Goal: Task Accomplishment & Management: Use online tool/utility

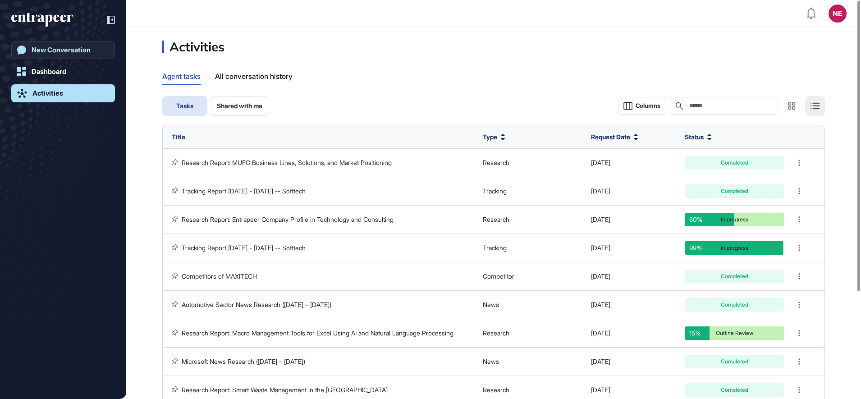
scroll to position [0, 0]
click at [89, 53] on div "New Conversation" at bounding box center [61, 50] width 59 height 8
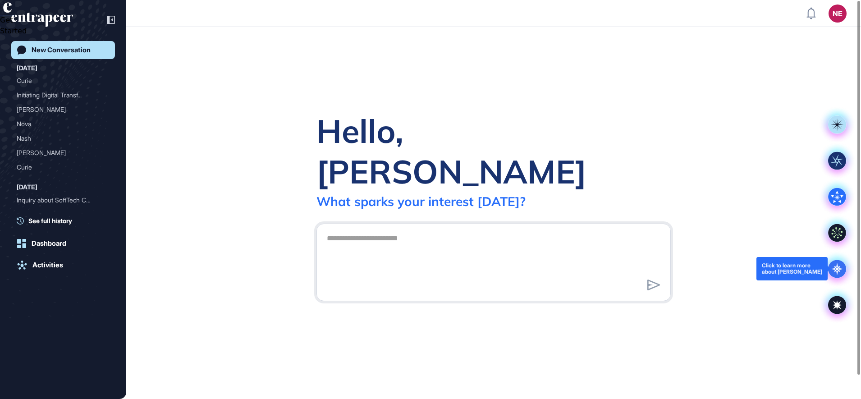
click at [831, 275] on icon at bounding box center [837, 269] width 18 height 18
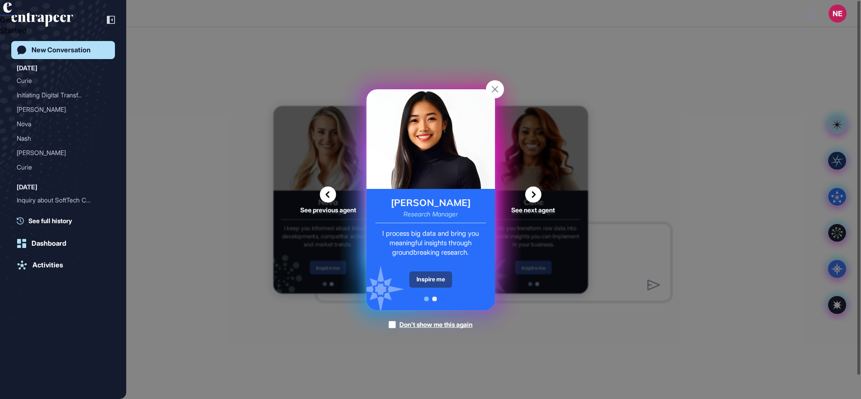
click at [425, 280] on div "Inspire me" at bounding box center [430, 279] width 43 height 16
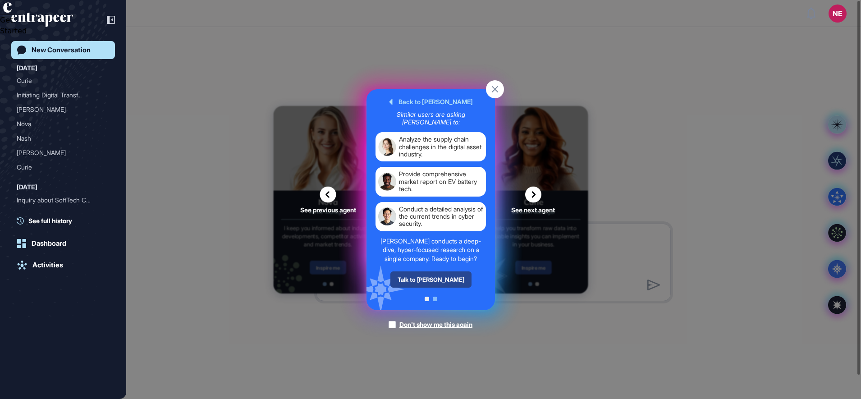
click at [423, 271] on div "Talk to Reese" at bounding box center [430, 279] width 81 height 16
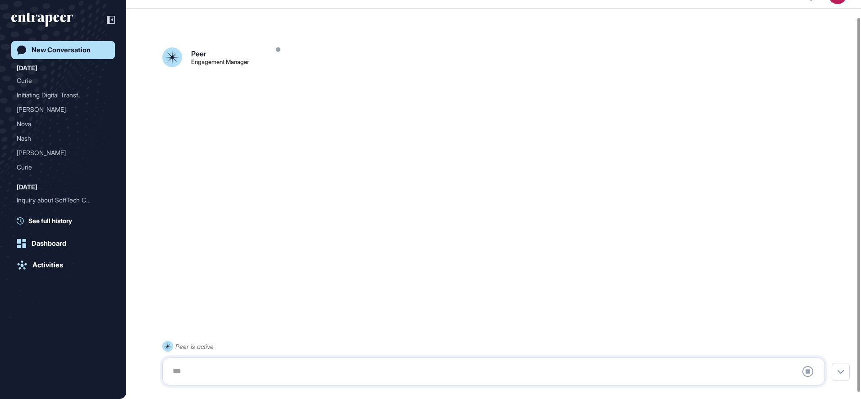
scroll to position [25, 0]
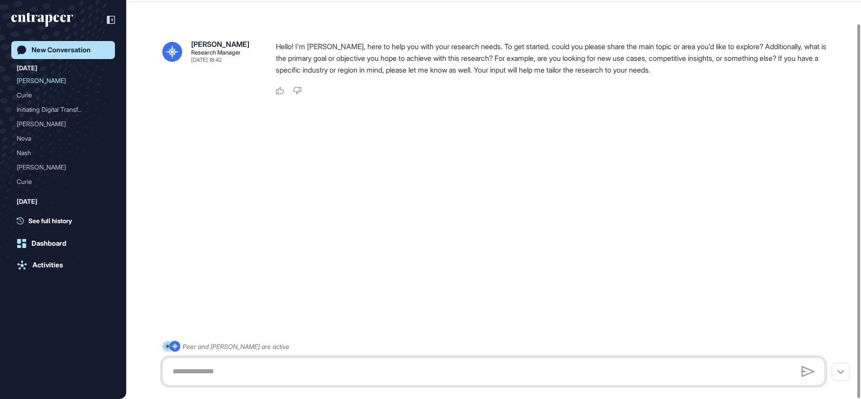
click at [246, 371] on textarea at bounding box center [493, 371] width 653 height 18
type textarea "**********"
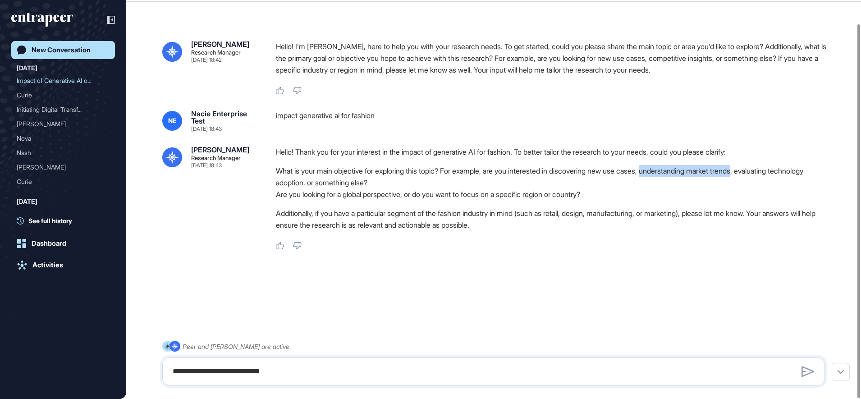
drag, startPoint x: 664, startPoint y: 172, endPoint x: 762, endPoint y: 176, distance: 97.9
click at [762, 176] on li "What is your main objective for exploring this topic? For example, are you inte…" at bounding box center [554, 176] width 556 height 23
copy li "understanding market trends"
click at [244, 367] on textarea "**********" at bounding box center [493, 371] width 653 height 18
paste textarea "**********"
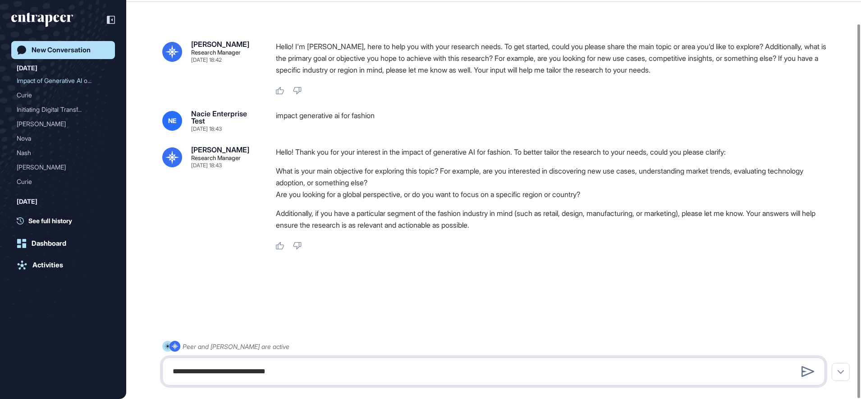
type textarea "**********"
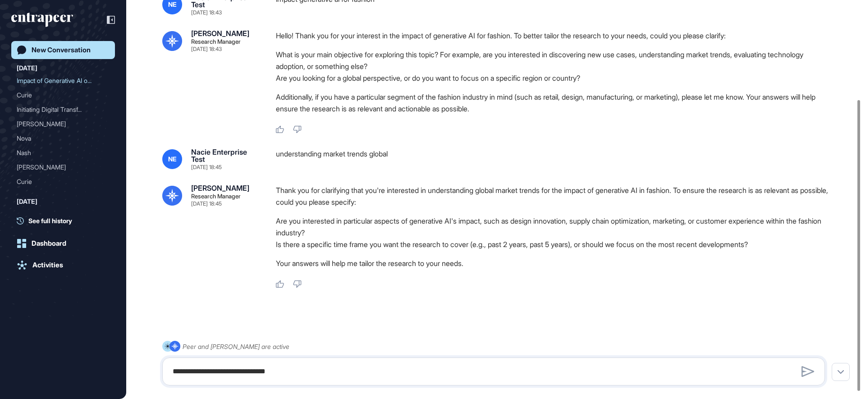
scroll to position [136, 0]
click at [313, 371] on textarea "**********" at bounding box center [493, 371] width 653 height 18
type textarea "*****"
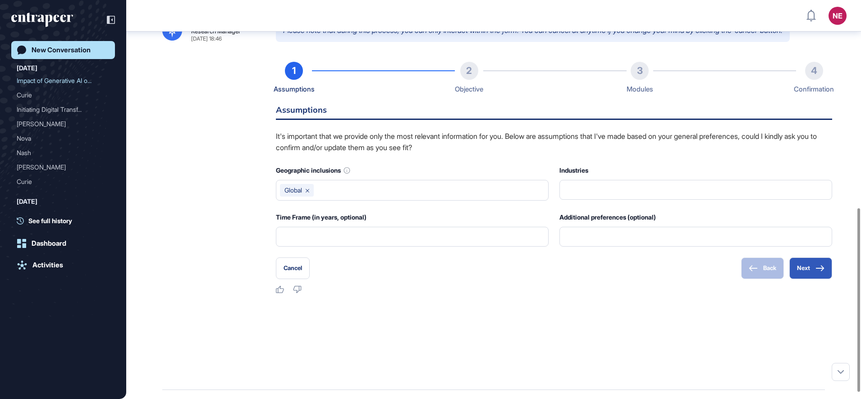
scroll to position [461, 0]
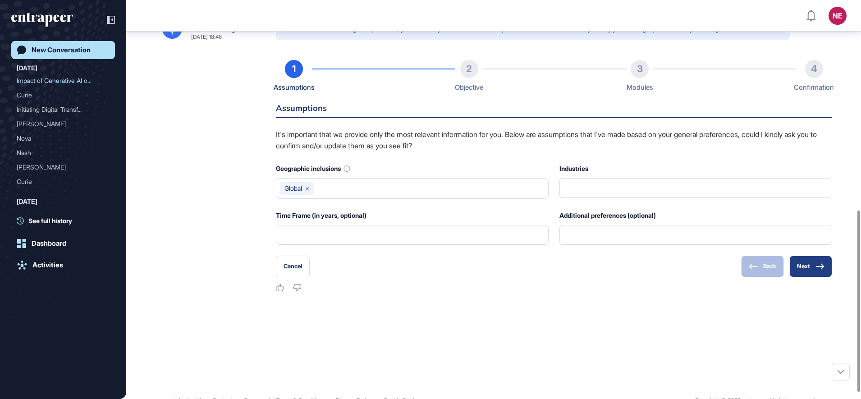
click at [798, 266] on button "Next" at bounding box center [810, 267] width 43 height 22
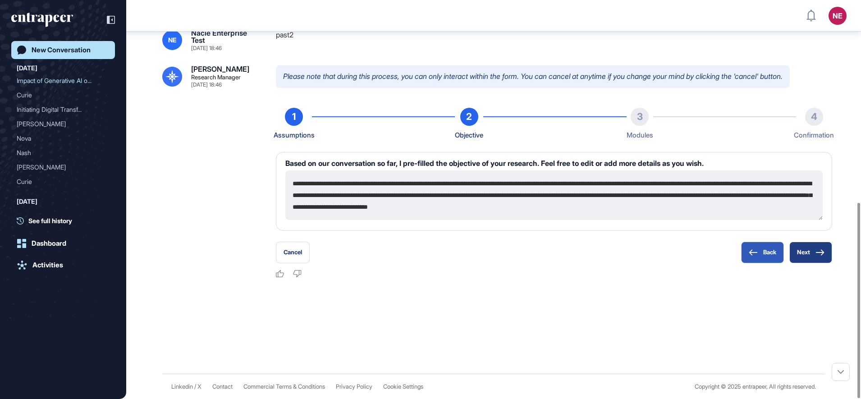
click at [807, 252] on button "Next" at bounding box center [810, 253] width 43 height 22
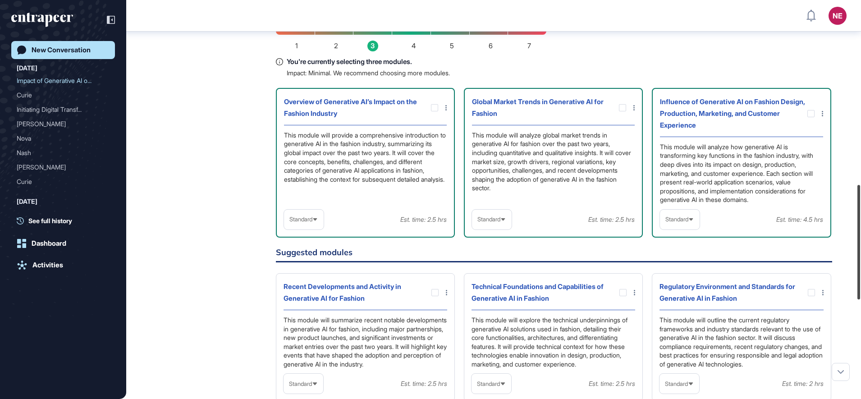
scroll to position [658, 0]
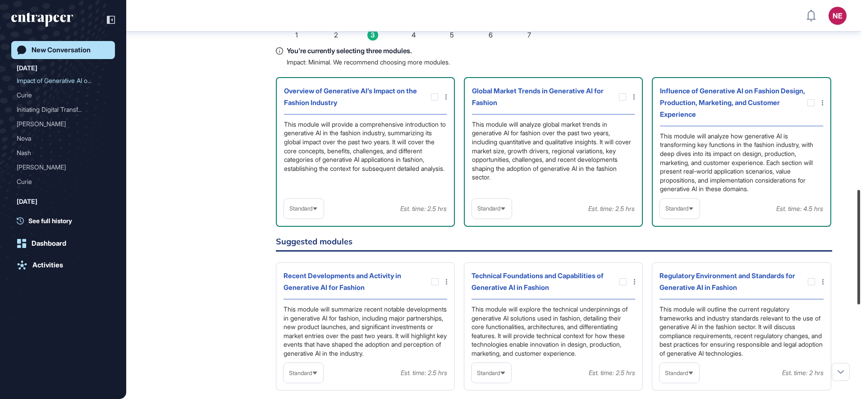
drag, startPoint x: 860, startPoint y: 195, endPoint x: 863, endPoint y: 265, distance: 70.4
click at [861, 265] on html "NE Dashboard Profile My Content Request More Data New Conversation Today Impact…" at bounding box center [430, 199] width 861 height 399
click at [493, 209] on span "Standard" at bounding box center [488, 208] width 23 height 7
click at [497, 224] on li "High-Level" at bounding box center [492, 230] width 34 height 18
click at [688, 207] on span "Standard" at bounding box center [676, 208] width 23 height 7
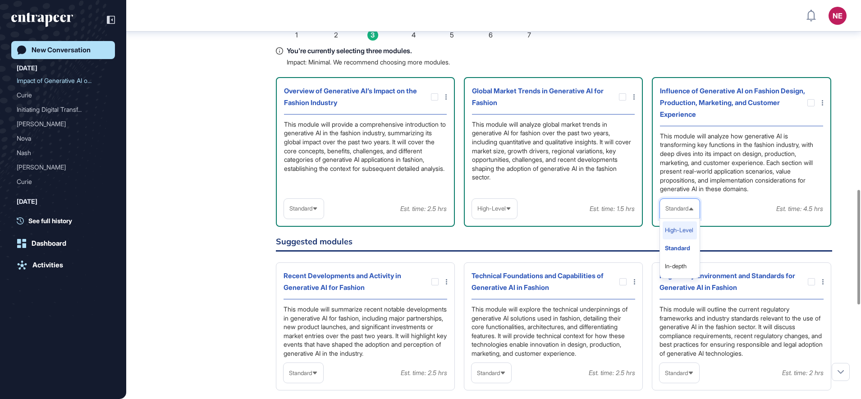
click at [679, 226] on li "High-Level" at bounding box center [680, 230] width 34 height 18
click at [310, 213] on div "Standard" at bounding box center [304, 209] width 40 height 18
click at [307, 233] on li "High-Level" at bounding box center [304, 230] width 34 height 18
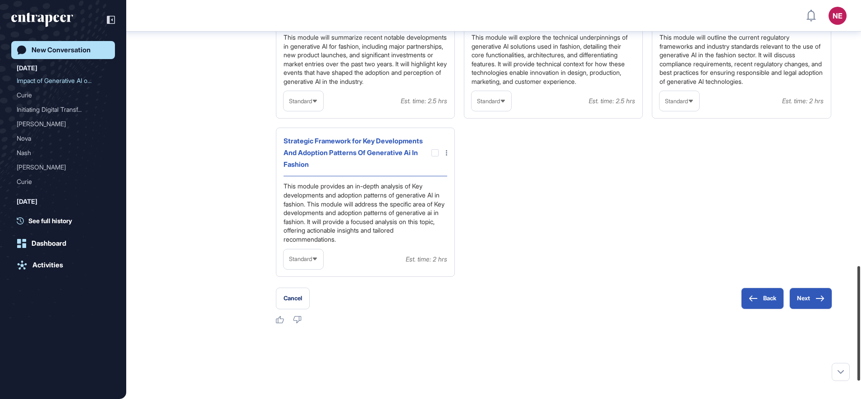
drag, startPoint x: 860, startPoint y: 266, endPoint x: 863, endPoint y: 344, distance: 78.0
click at [861, 344] on html "NE Dashboard Profile My Content Request More Data New Conversation Today Impact…" at bounding box center [430, 199] width 861 height 399
click at [825, 304] on button "Next" at bounding box center [810, 299] width 43 height 22
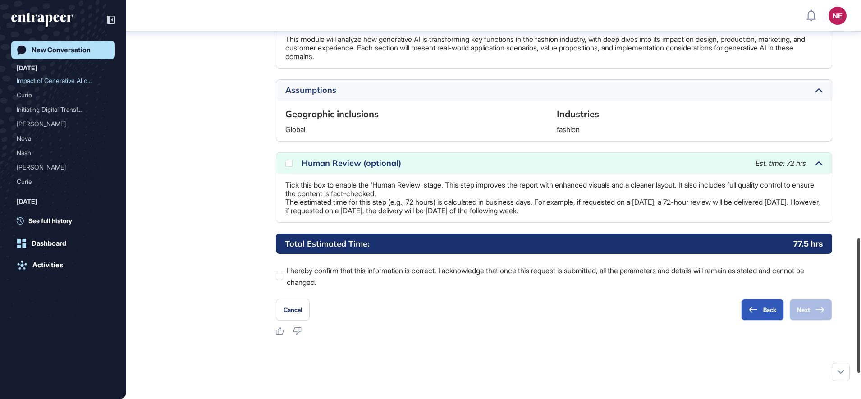
scroll to position [714, 0]
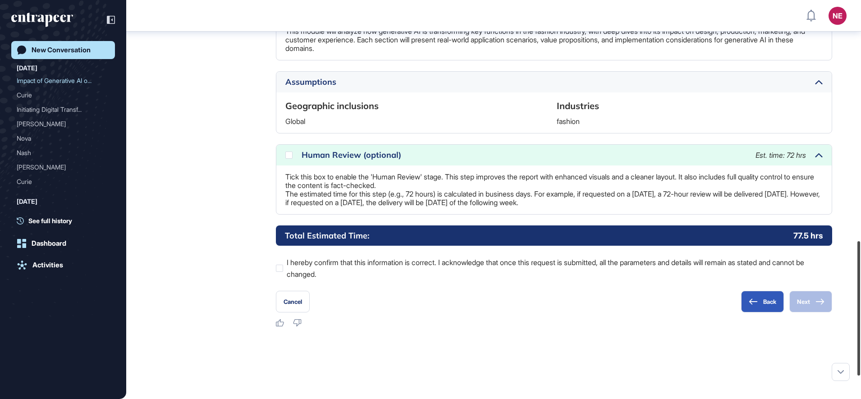
drag, startPoint x: 860, startPoint y: 220, endPoint x: 863, endPoint y: 320, distance: 100.1
click at [861, 320] on html "NE Dashboard Profile My Content Request More Data New Conversation Today Impact…" at bounding box center [430, 199] width 861 height 399
click at [289, 159] on div at bounding box center [288, 154] width 7 height 7
click at [281, 272] on div at bounding box center [279, 268] width 7 height 7
click at [819, 305] on icon at bounding box center [820, 301] width 9 height 6
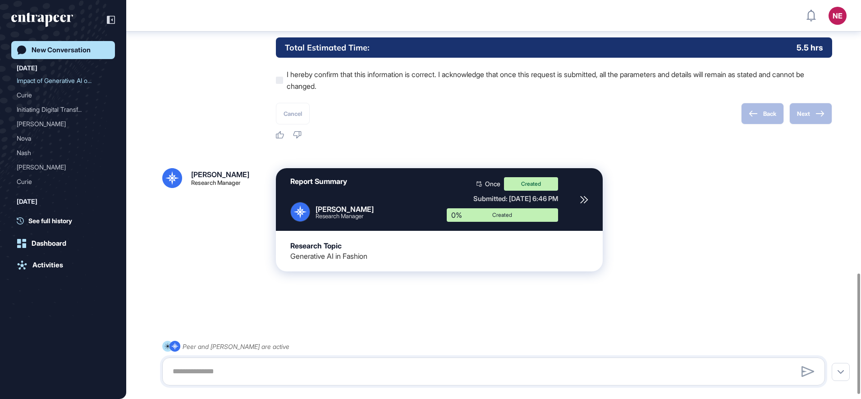
scroll to position [919, 0]
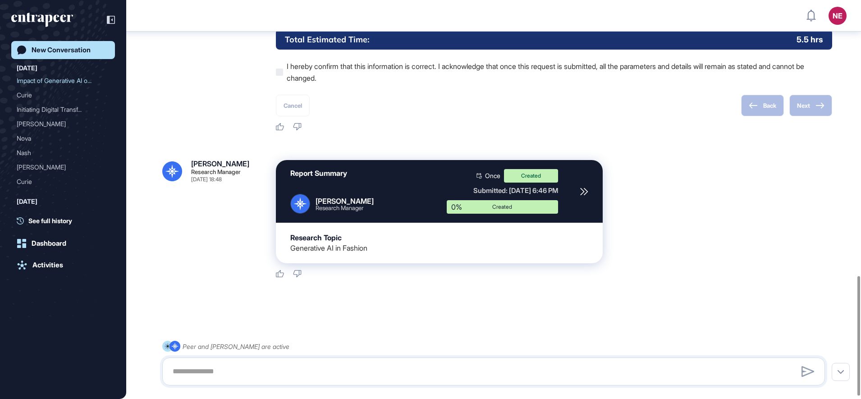
click at [584, 196] on icon at bounding box center [584, 192] width 8 height 8
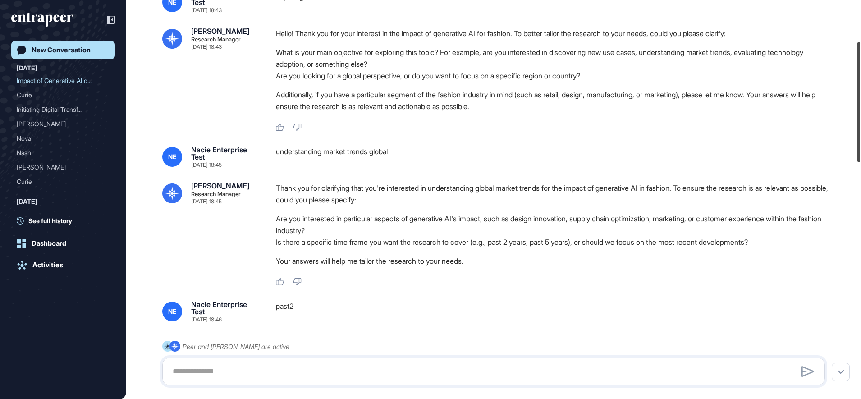
scroll to position [88, 0]
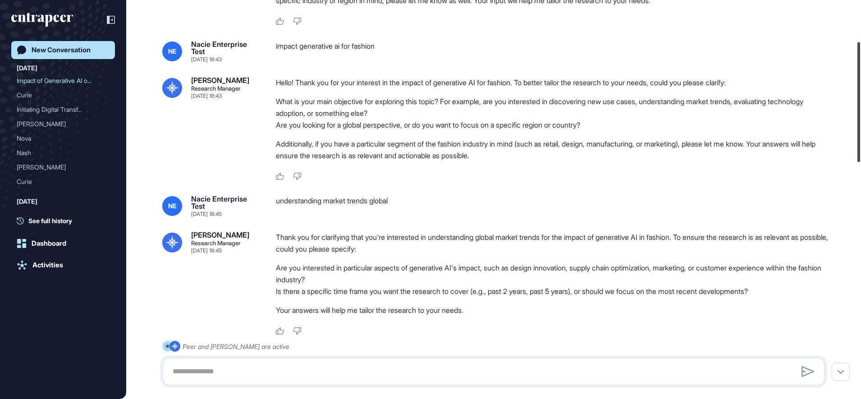
drag, startPoint x: 863, startPoint y: 250, endPoint x: 863, endPoint y: 72, distance: 178.1
click at [861, 72] on html "NE Dashboard Profile My Content Request More Data New Conversation Today Impact…" at bounding box center [430, 199] width 861 height 399
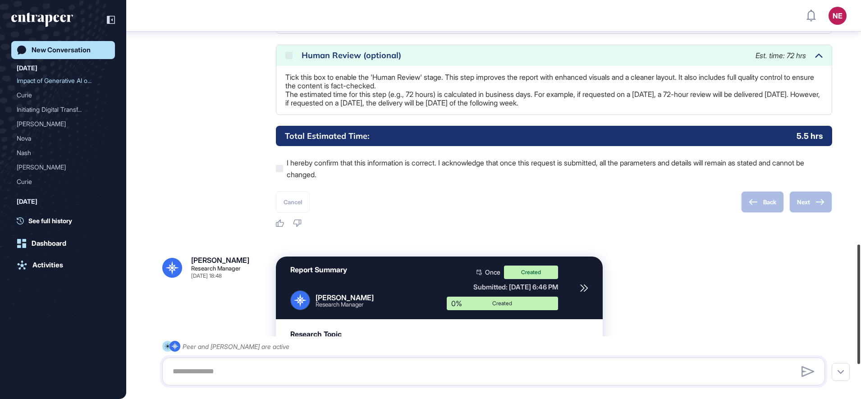
scroll to position [815, 0]
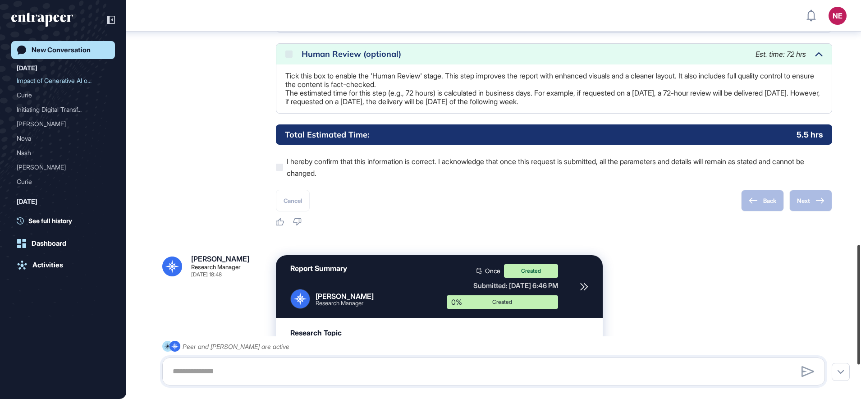
drag, startPoint x: 863, startPoint y: 259, endPoint x: 862, endPoint y: 316, distance: 56.8
click at [861, 316] on html "NE Dashboard Profile My Content Request More Data New Conversation Today Impact…" at bounding box center [430, 199] width 861 height 399
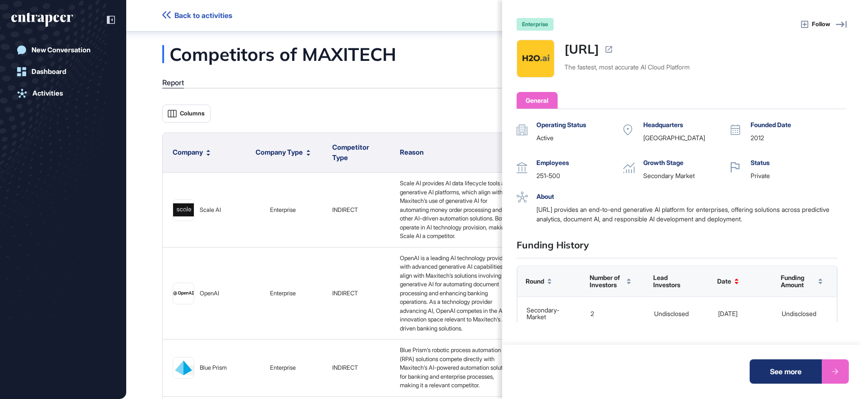
scroll to position [552, 0]
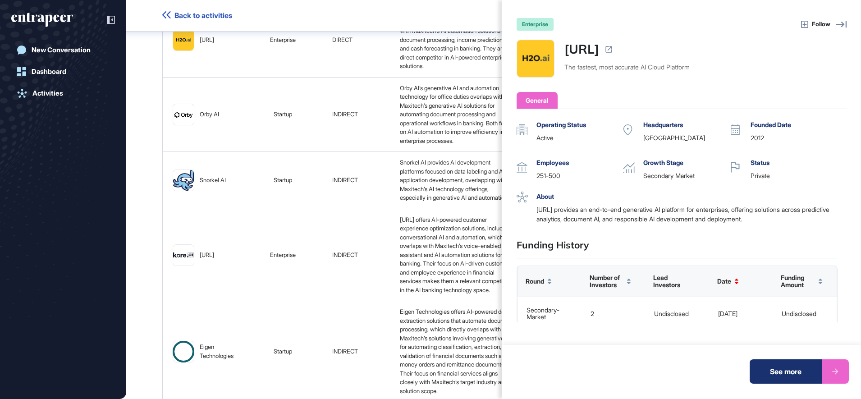
click at [81, 53] on div "enterprise Follow H2O.ai The fastest, most accurate AI Cloud Platform General O…" at bounding box center [430, 199] width 861 height 399
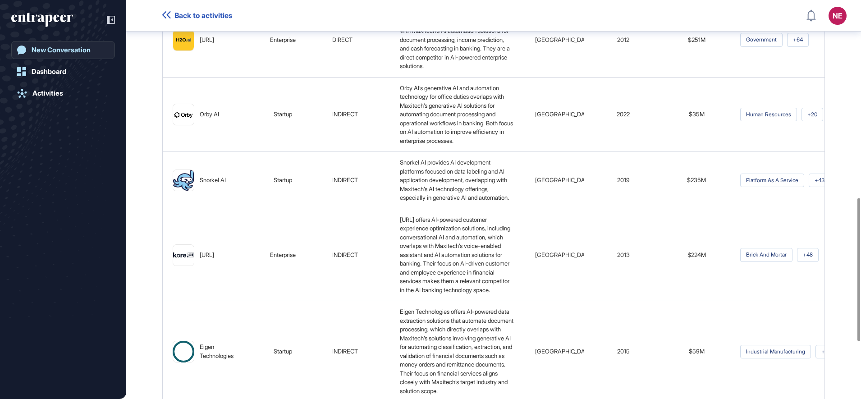
click at [72, 53] on div "New Conversation" at bounding box center [61, 50] width 59 height 8
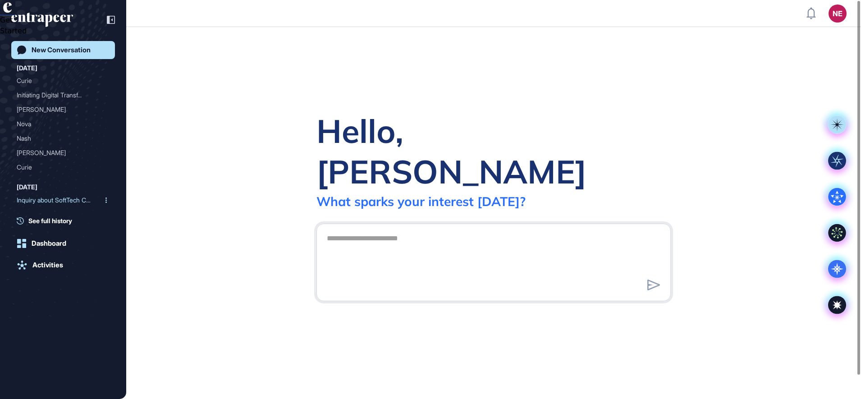
click at [58, 201] on div "Inquiry about SoftTech Co..." at bounding box center [60, 200] width 86 height 14
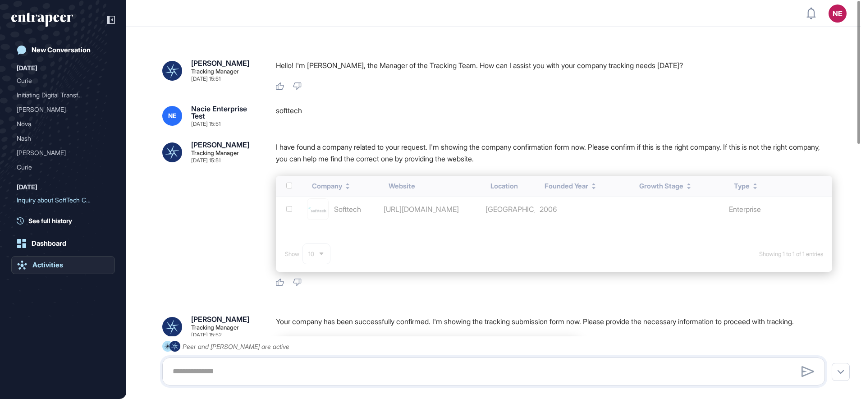
click at [47, 263] on div "Activities" at bounding box center [47, 265] width 31 height 8
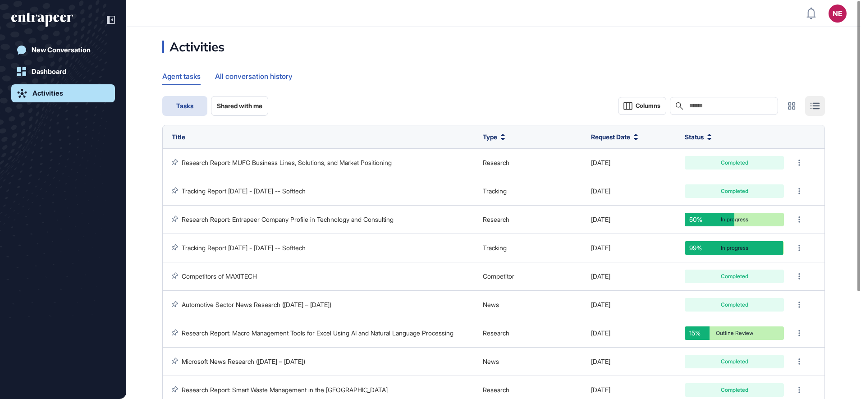
click at [255, 75] on div "All conversation history" at bounding box center [254, 77] width 78 height 18
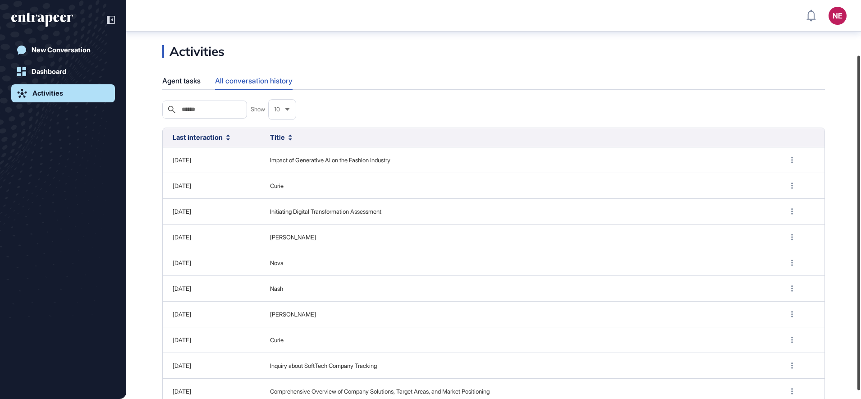
scroll to position [77, 0]
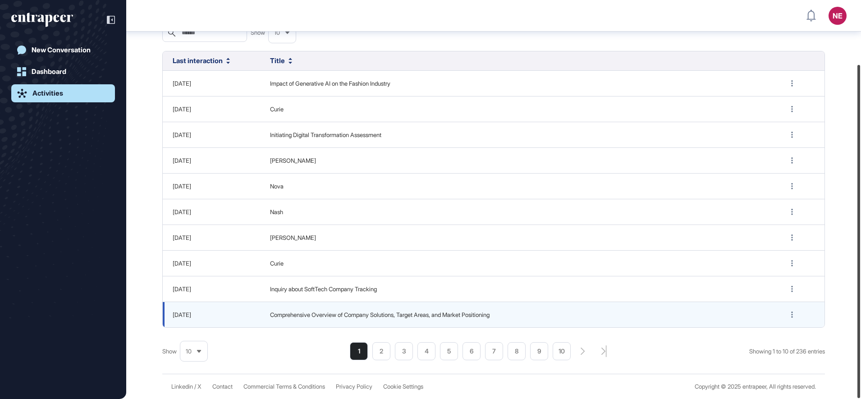
drag, startPoint x: 863, startPoint y: 219, endPoint x: 459, endPoint y: 326, distance: 417.7
click at [861, 312] on html "NE Dashboard Profile My Content Request More Data New Conversation Dashboard Ac…" at bounding box center [430, 199] width 861 height 399
click at [378, 317] on span "Comprehensive Overview of Company Solutions, Target Areas, and Market Positioni…" at bounding box center [518, 315] width 496 height 9
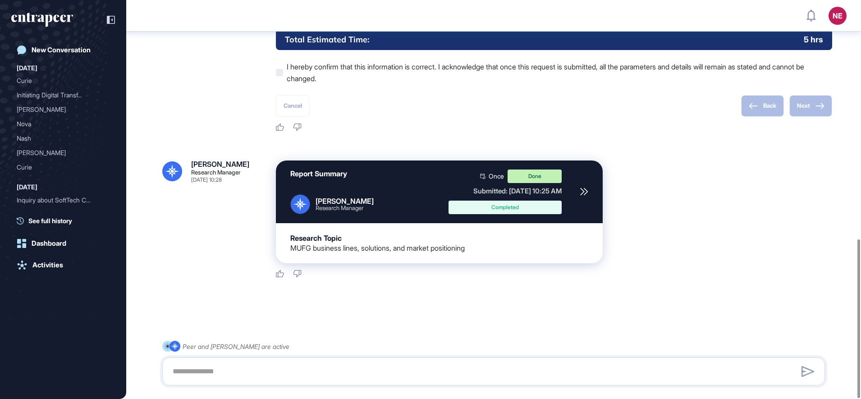
scroll to position [252, 0]
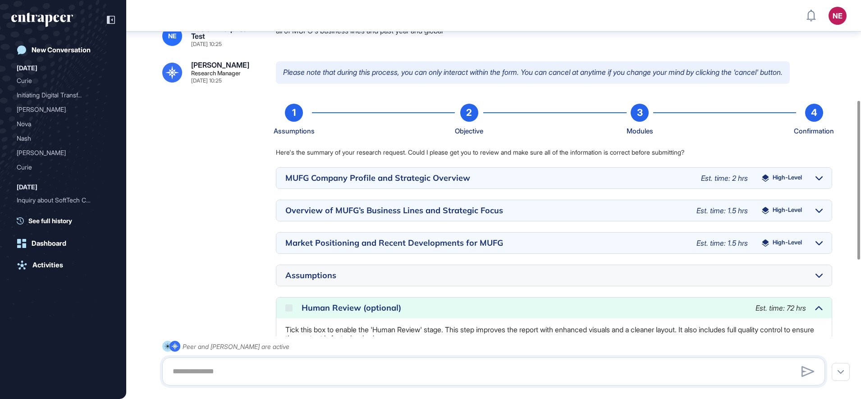
click at [63, 219] on span "See full history" at bounding box center [50, 220] width 44 height 9
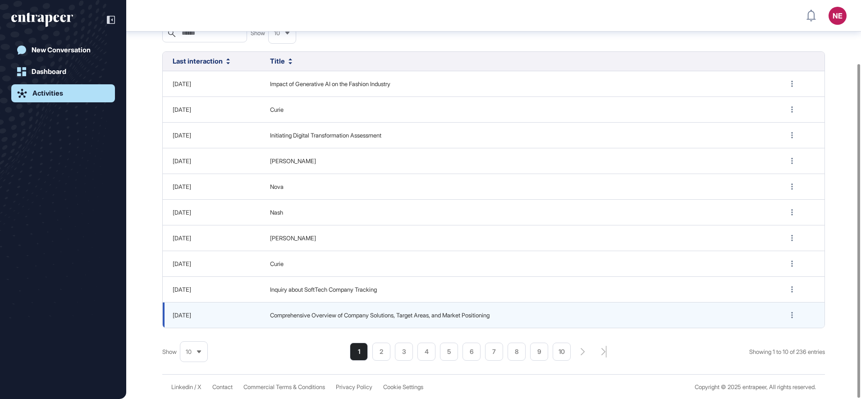
scroll to position [77, 0]
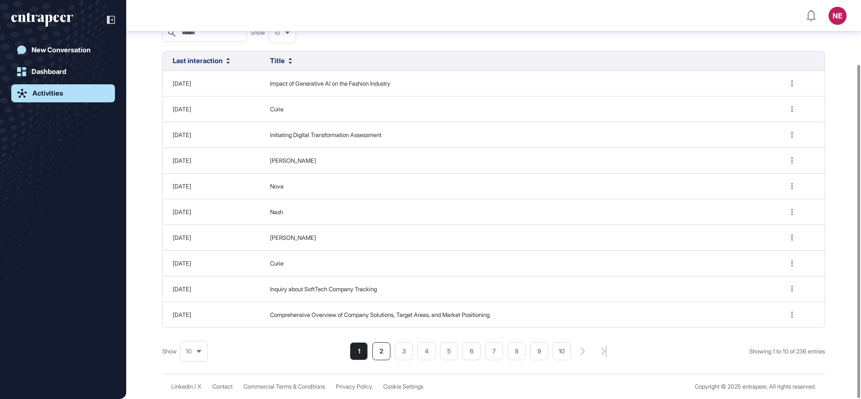
click at [372, 348] on li "2" at bounding box center [381, 351] width 18 height 18
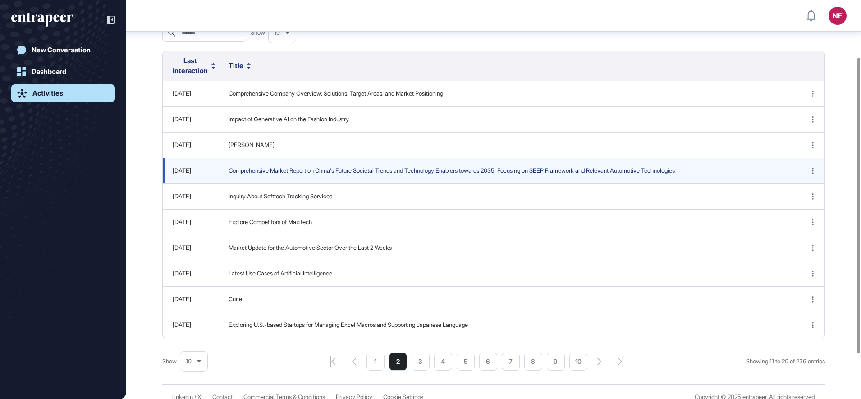
click at [296, 175] on span "Comprehensive Market Report on China's Future Societal Trends and Technology En…" at bounding box center [508, 170] width 558 height 9
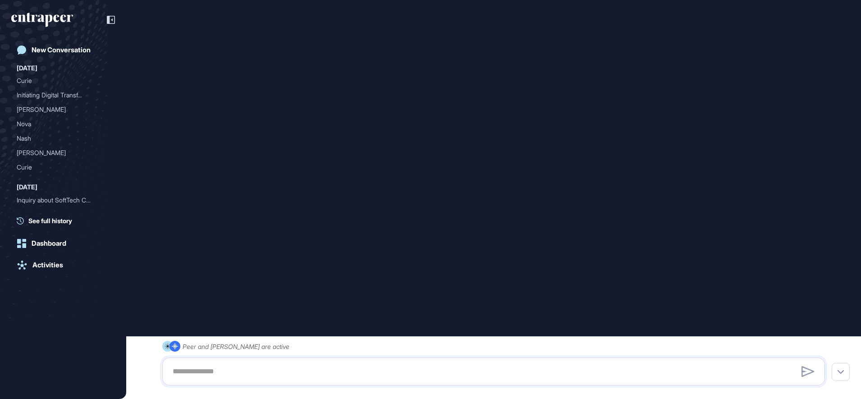
scroll to position [693, 0]
click at [279, 345] on div "Peer and Reese are active" at bounding box center [493, 363] width 663 height 45
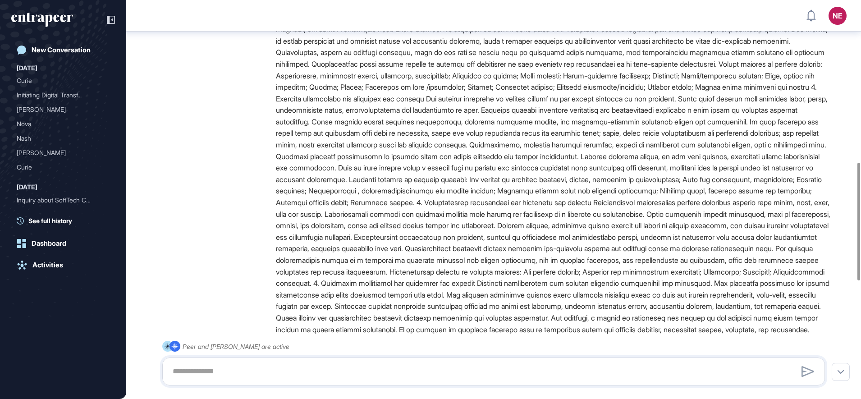
scroll to position [946, 0]
